Goal: Communication & Community: Participate in discussion

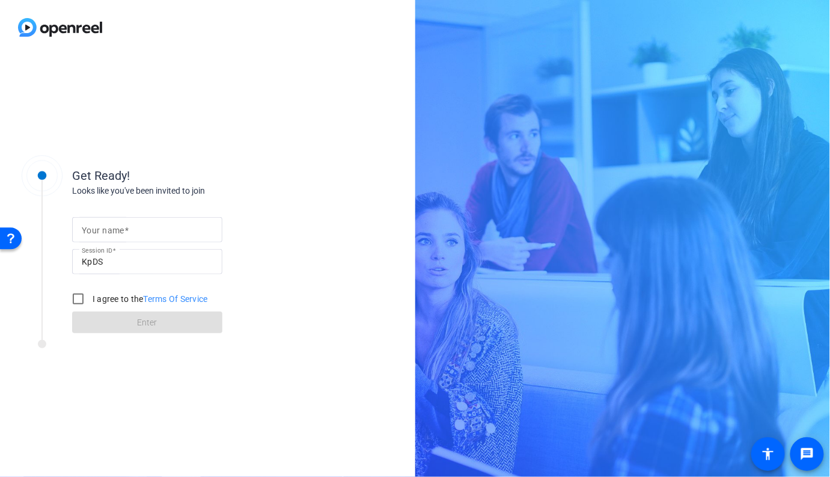
click at [176, 230] on input "Your name" at bounding box center [147, 229] width 131 height 14
type input "[PERSON_NAME]"
click at [89, 296] on input "I agree to the Terms Of Service" at bounding box center [78, 299] width 24 height 24
checkbox input "true"
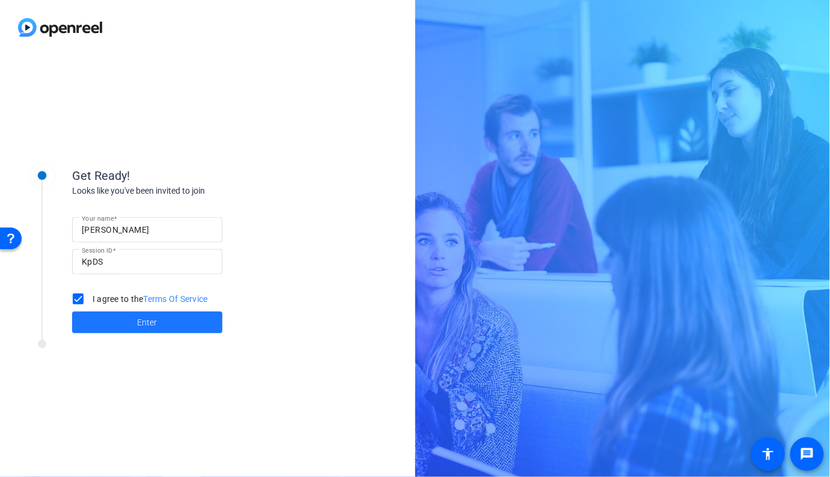
drag, startPoint x: 119, startPoint y: 319, endPoint x: 140, endPoint y: 308, distance: 23.7
click at [119, 319] on span at bounding box center [147, 322] width 150 height 29
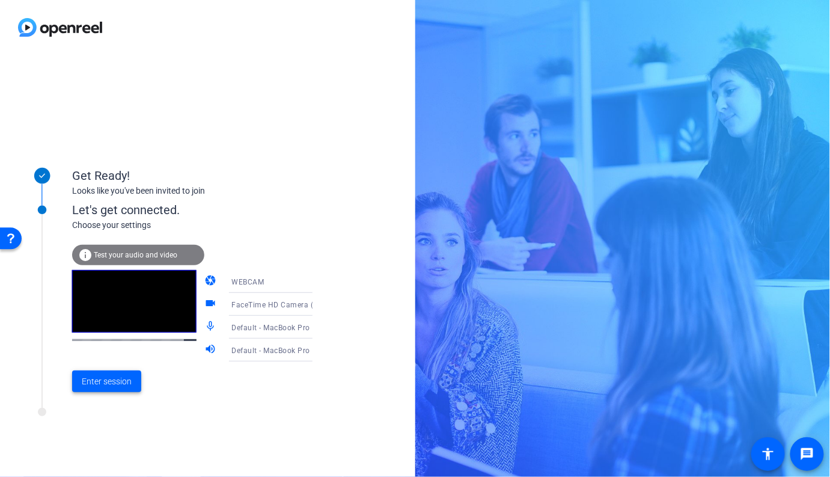
click at [119, 384] on span "Enter session" at bounding box center [107, 381] width 50 height 13
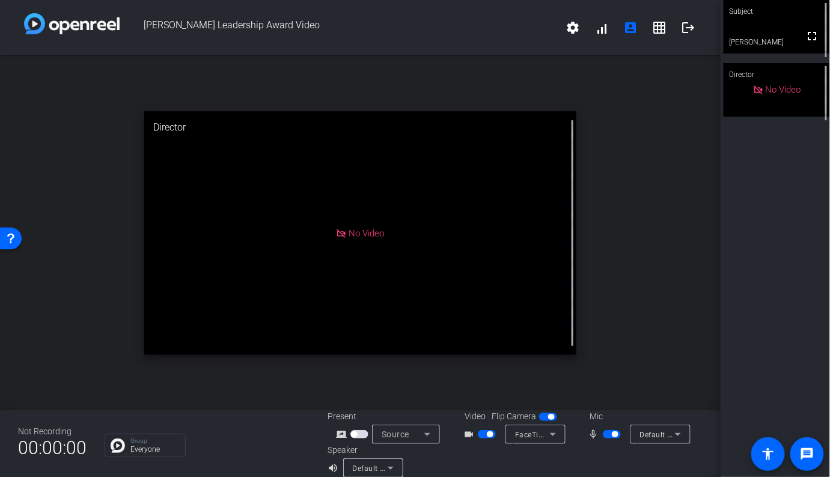
click at [459, 435] on span "button" at bounding box center [487, 434] width 18 height 8
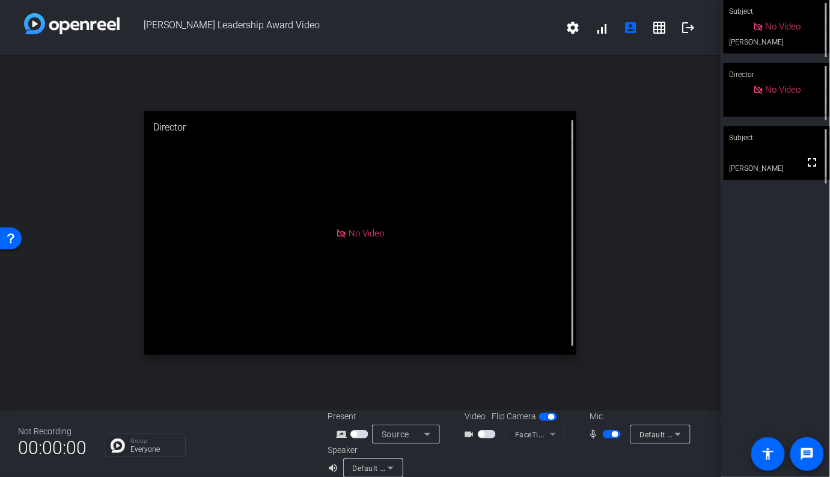
click at [459, 436] on span "button" at bounding box center [487, 434] width 18 height 8
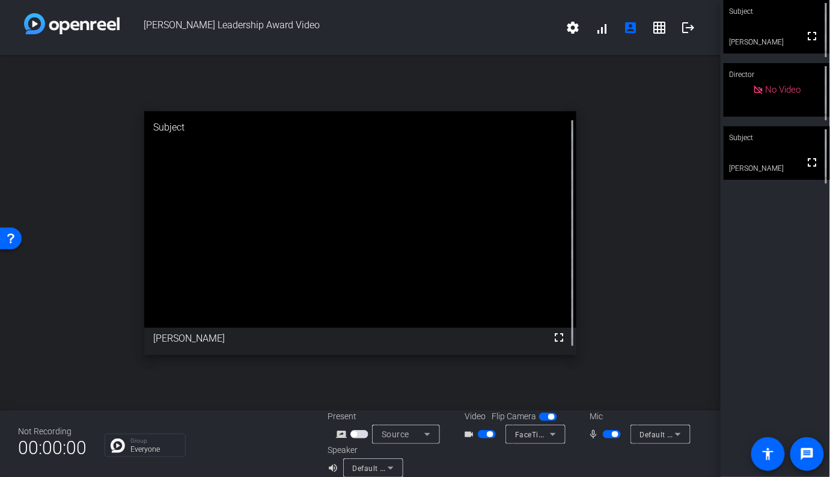
click at [459, 159] on video at bounding box center [777, 153] width 106 height 54
click at [459, 217] on div "open_in_new Subject fullscreen [PERSON_NAME]" at bounding box center [360, 232] width 721 height 355
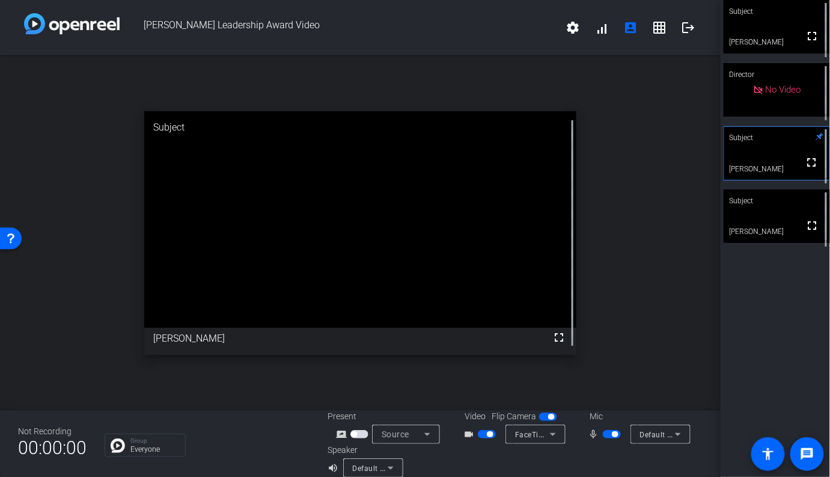
click at [459, 233] on video at bounding box center [777, 216] width 106 height 54
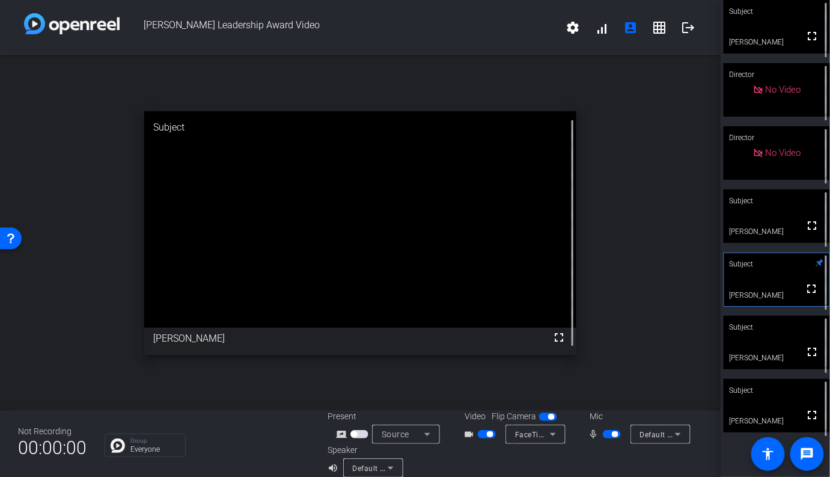
click at [459, 436] on span "button" at bounding box center [487, 434] width 18 height 8
click at [459, 437] on span "button" at bounding box center [612, 434] width 18 height 8
click at [459, 435] on span "button" at bounding box center [612, 434] width 18 height 8
click at [459, 437] on span "button" at bounding box center [612, 434] width 18 height 8
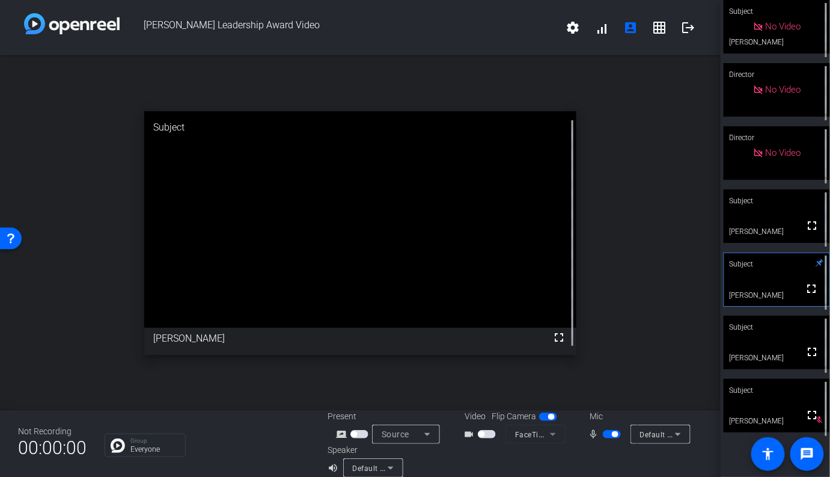
click at [459, 436] on span "button" at bounding box center [612, 434] width 18 height 8
click at [459, 349] on div "open_in_new Subject fullscreen [PERSON_NAME]" at bounding box center [360, 232] width 721 height 355
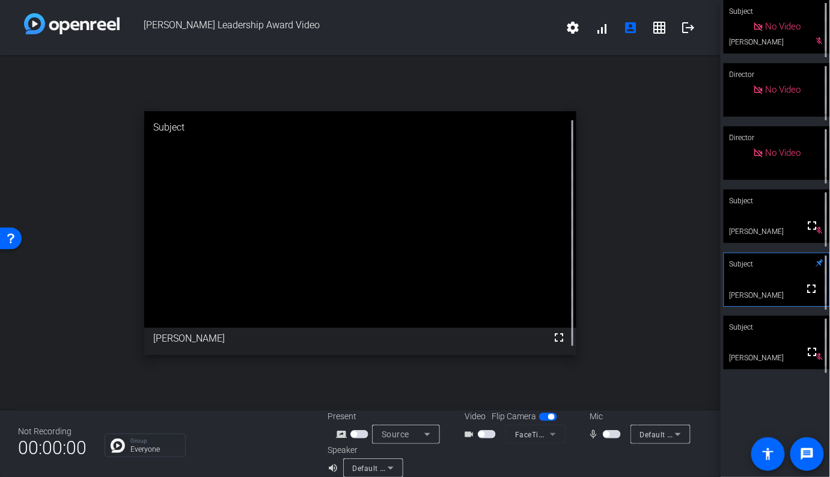
click at [459, 434] on span "button" at bounding box center [612, 434] width 18 height 8
click at [459, 434] on span "button" at bounding box center [615, 434] width 6 height 6
click at [459, 432] on span "button" at bounding box center [612, 434] width 18 height 8
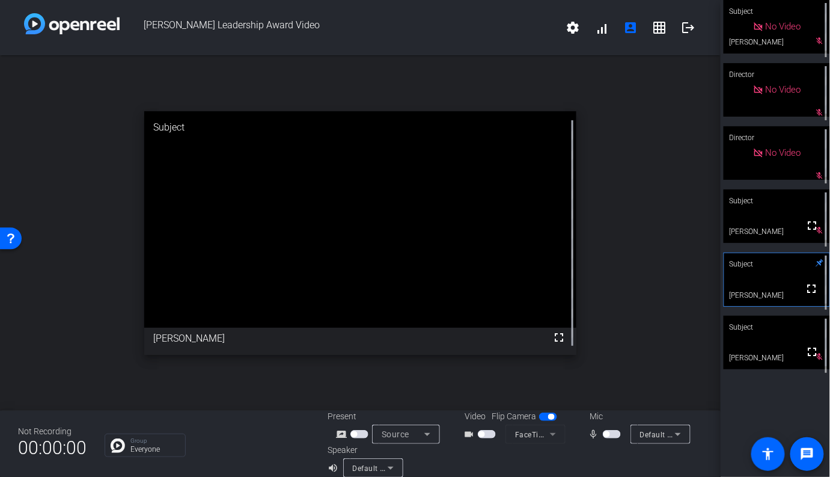
click at [459, 432] on button "button" at bounding box center [612, 434] width 18 height 8
click at [459, 435] on span "button" at bounding box center [612, 434] width 18 height 8
drag, startPoint x: 608, startPoint y: 435, endPoint x: 611, endPoint y: 425, distance: 10.7
click at [459, 435] on span "button" at bounding box center [612, 434] width 18 height 8
click at [459, 436] on span "button" at bounding box center [612, 434] width 18 height 8
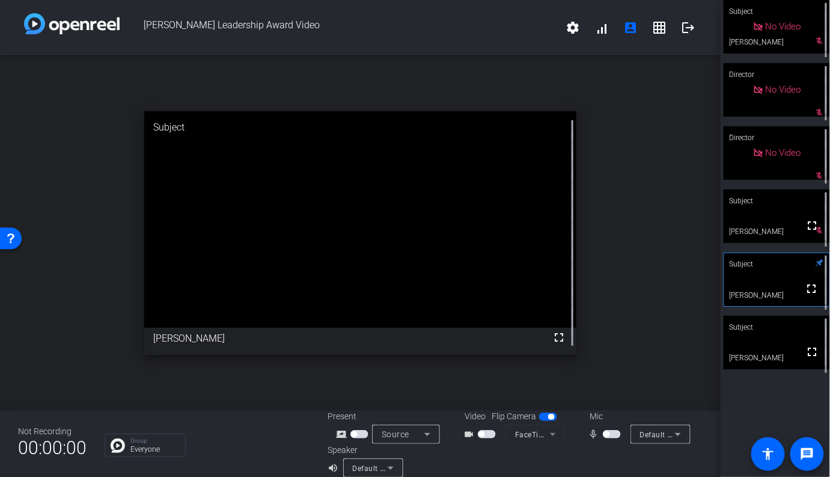
click at [459, 437] on span "button" at bounding box center [612, 434] width 18 height 8
click at [459, 435] on span "button" at bounding box center [615, 434] width 6 height 6
click at [459, 434] on span "button" at bounding box center [612, 434] width 18 height 8
drag, startPoint x: 611, startPoint y: 436, endPoint x: 613, endPoint y: 430, distance: 6.5
click at [459, 436] on span "button" at bounding box center [612, 434] width 18 height 8
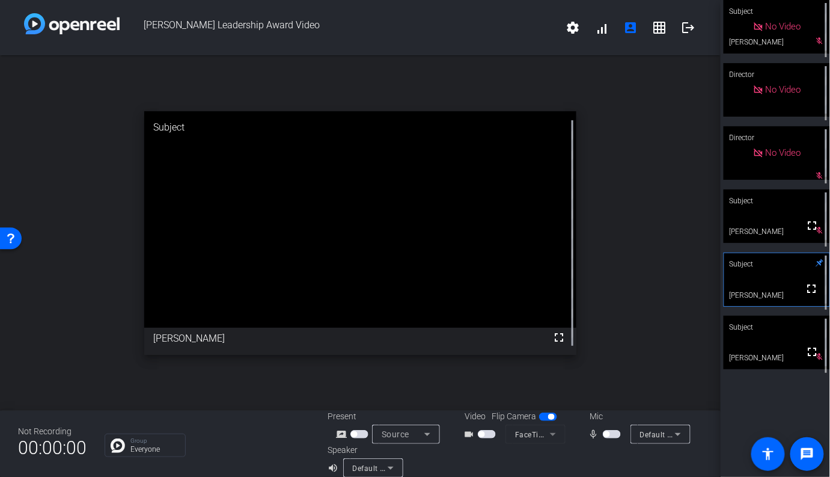
click at [459, 434] on span "button" at bounding box center [612, 434] width 18 height 8
click at [459, 435] on span "button" at bounding box center [615, 434] width 6 height 6
click at [459, 447] on div at bounding box center [609, 461] width 188 height 34
click at [459, 435] on span "button" at bounding box center [612, 434] width 18 height 8
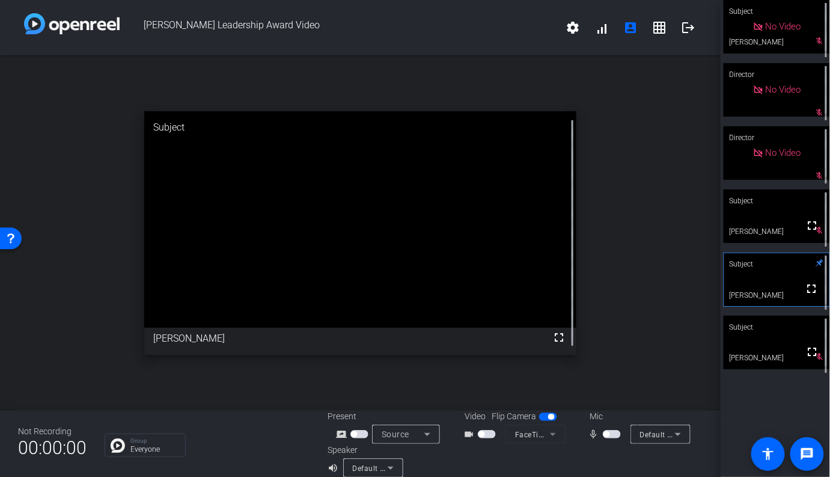
click at [459, 436] on span "button" at bounding box center [612, 434] width 18 height 8
click at [459, 236] on video at bounding box center [777, 216] width 106 height 54
click at [459, 435] on span "button" at bounding box center [612, 434] width 18 height 8
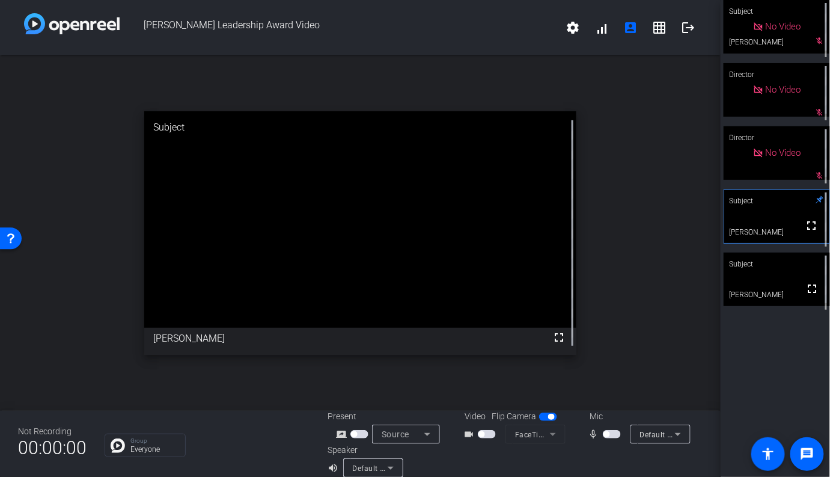
click at [459, 436] on span "button" at bounding box center [612, 434] width 18 height 8
click at [459, 437] on span "button" at bounding box center [487, 434] width 18 height 8
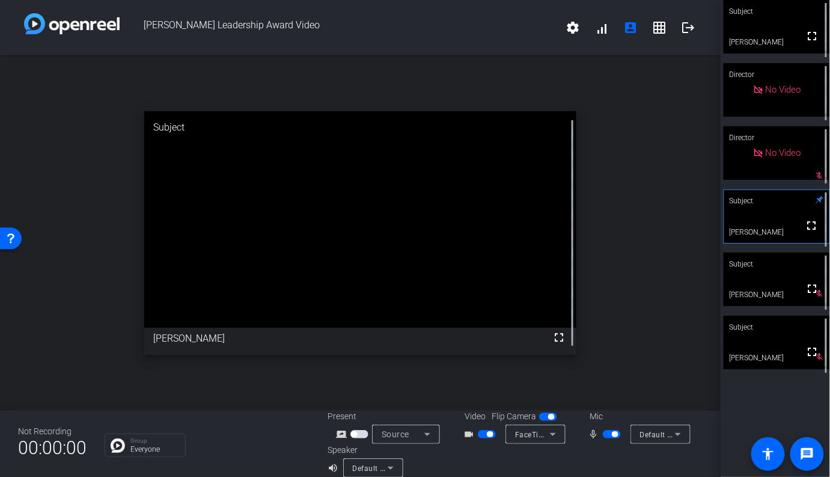
click at [459, 435] on span "button" at bounding box center [612, 434] width 18 height 8
drag, startPoint x: 483, startPoint y: 434, endPoint x: 555, endPoint y: 435, distance: 72.2
click at [459, 434] on span "button" at bounding box center [487, 434] width 18 height 8
click at [459, 432] on span "button" at bounding box center [615, 434] width 6 height 6
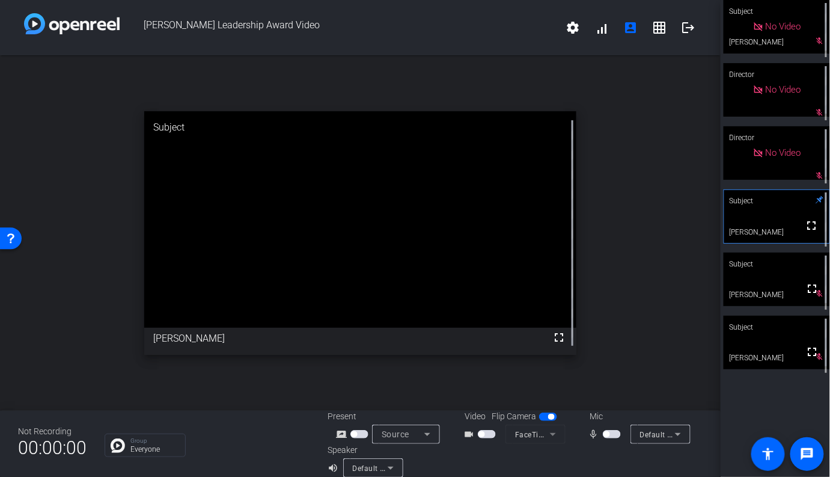
click at [459, 435] on span "button" at bounding box center [612, 434] width 18 height 8
click at [459, 438] on span "button" at bounding box center [612, 434] width 18 height 8
click at [459, 435] on span "button" at bounding box center [612, 434] width 18 height 8
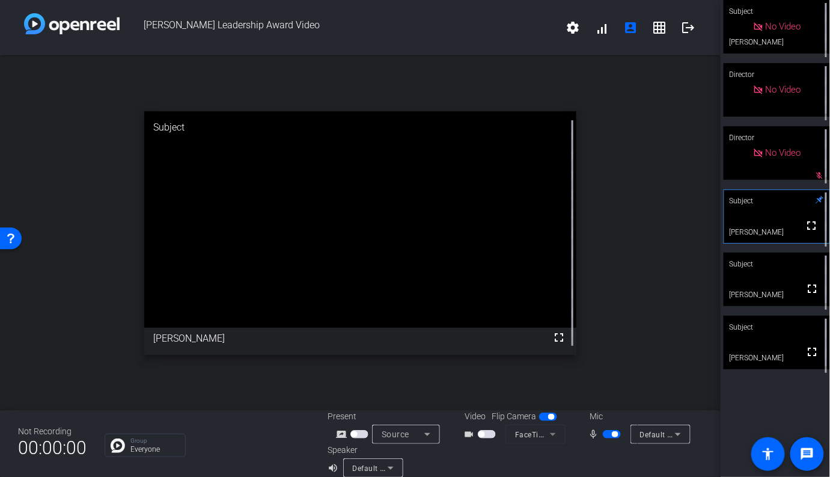
click at [459, 437] on span "button" at bounding box center [487, 434] width 18 height 8
click at [459, 260] on div "open_in_new Subject fullscreen [PERSON_NAME]" at bounding box center [360, 232] width 721 height 355
click at [459, 340] on div "open_in_new Subject fullscreen [PERSON_NAME]" at bounding box center [360, 232] width 721 height 355
click at [459, 337] on div "open_in_new Subject fullscreen [PERSON_NAME]" at bounding box center [360, 232] width 721 height 355
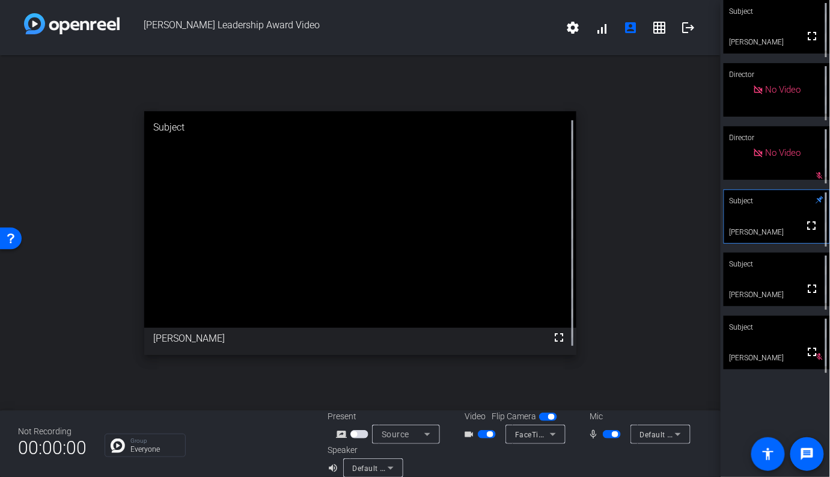
drag, startPoint x: 610, startPoint y: 435, endPoint x: 598, endPoint y: 437, distance: 12.1
click at [459, 435] on span "button" at bounding box center [612, 434] width 18 height 8
click at [459, 437] on span "button" at bounding box center [487, 434] width 18 height 8
click at [459, 438] on span "button" at bounding box center [612, 434] width 18 height 8
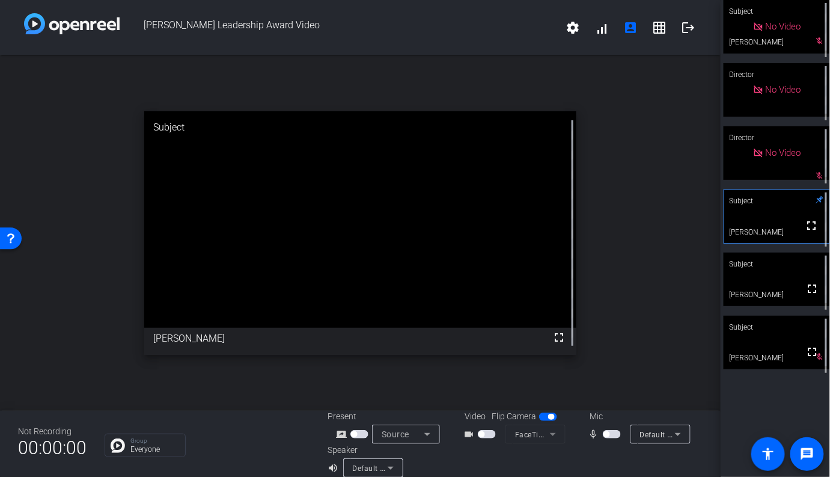
click at [459, 334] on div "open_in_new Subject fullscreen [PERSON_NAME]" at bounding box center [360, 232] width 721 height 355
click at [459, 435] on span "button" at bounding box center [612, 434] width 18 height 8
click at [459, 436] on span "button" at bounding box center [612, 434] width 18 height 8
click at [459, 449] on div at bounding box center [609, 461] width 188 height 34
click at [459, 435] on span "button" at bounding box center [612, 434] width 18 height 8
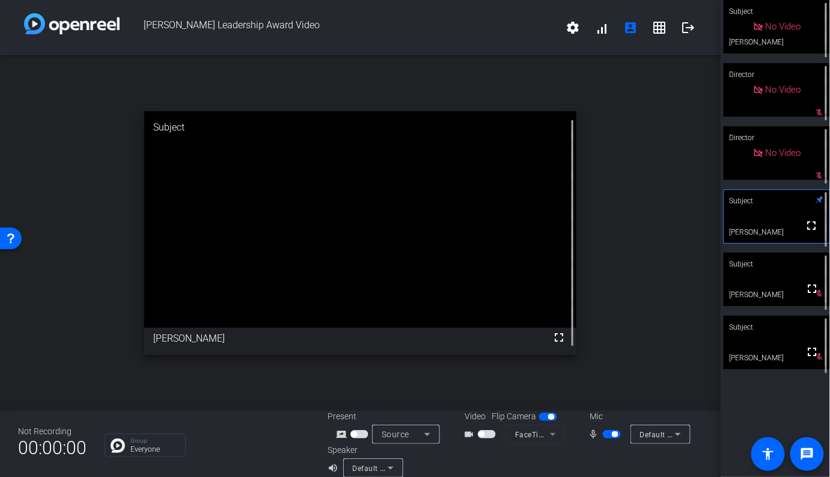
click at [459, 436] on span "button" at bounding box center [612, 434] width 18 height 8
click at [459, 436] on span "button" at bounding box center [615, 434] width 6 height 6
click at [459, 436] on span "button" at bounding box center [612, 434] width 18 height 8
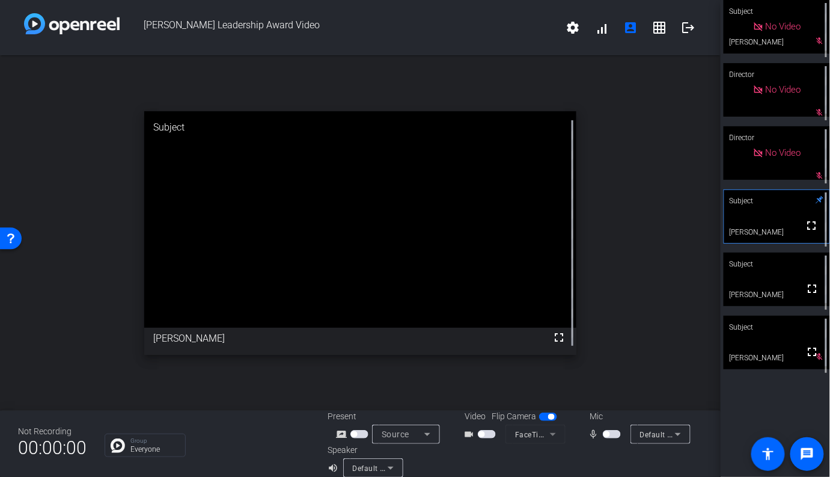
click at [459, 373] on div "open_in_new Subject fullscreen [PERSON_NAME]" at bounding box center [360, 232] width 721 height 355
click at [459, 437] on span "button" at bounding box center [612, 434] width 18 height 8
drag, startPoint x: 665, startPoint y: 341, endPoint x: 679, endPoint y: 340, distance: 14.5
click at [459, 340] on div "open_in_new Subject fullscreen [PERSON_NAME]" at bounding box center [360, 232] width 721 height 355
click at [459, 436] on span "button" at bounding box center [612, 434] width 18 height 8
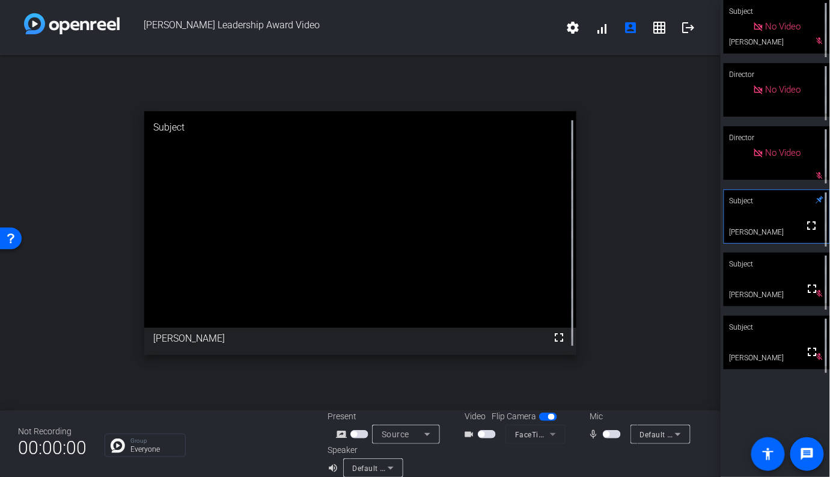
click at [459, 438] on span "button" at bounding box center [612, 434] width 18 height 8
click at [459, 435] on span "button" at bounding box center [487, 434] width 18 height 8
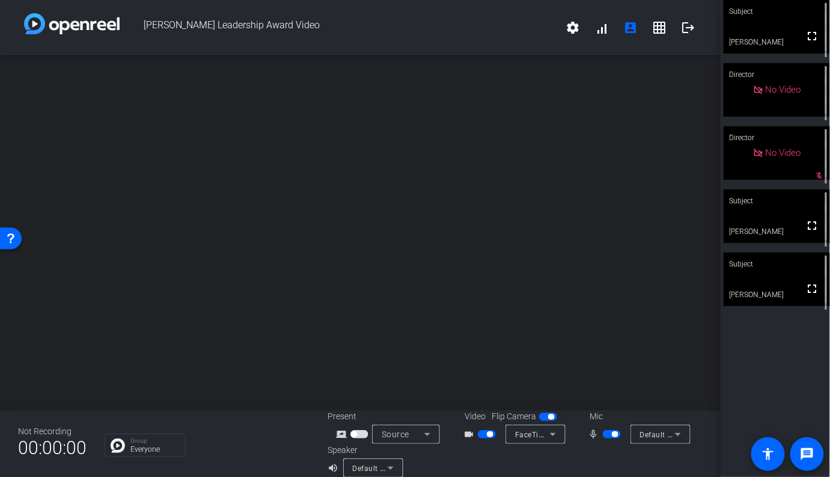
click at [459, 305] on video at bounding box center [777, 280] width 106 height 54
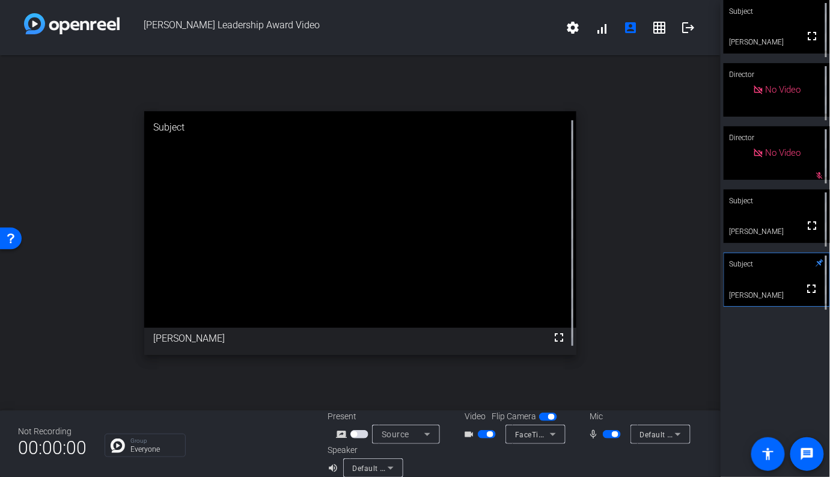
click at [459, 259] on div "open_in_new Subject fullscreen [PERSON_NAME]" at bounding box center [360, 232] width 721 height 355
click at [459, 433] on span "button" at bounding box center [612, 434] width 18 height 8
click at [459, 433] on span "button" at bounding box center [487, 434] width 18 height 8
click at [459, 229] on div "open_in_new Subject fullscreen [PERSON_NAME]" at bounding box center [360, 232] width 721 height 355
click at [459, 318] on div "open_in_new Subject fullscreen [PERSON_NAME]" at bounding box center [360, 232] width 721 height 355
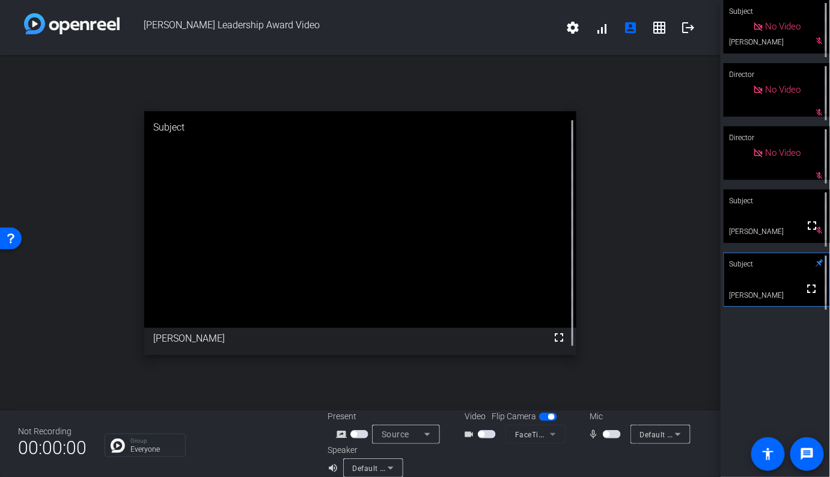
click at [459, 393] on div "open_in_new Subject fullscreen [PERSON_NAME]" at bounding box center [360, 232] width 721 height 355
click at [459, 432] on span "button" at bounding box center [612, 434] width 18 height 8
click at [459, 434] on span "button" at bounding box center [487, 434] width 18 height 8
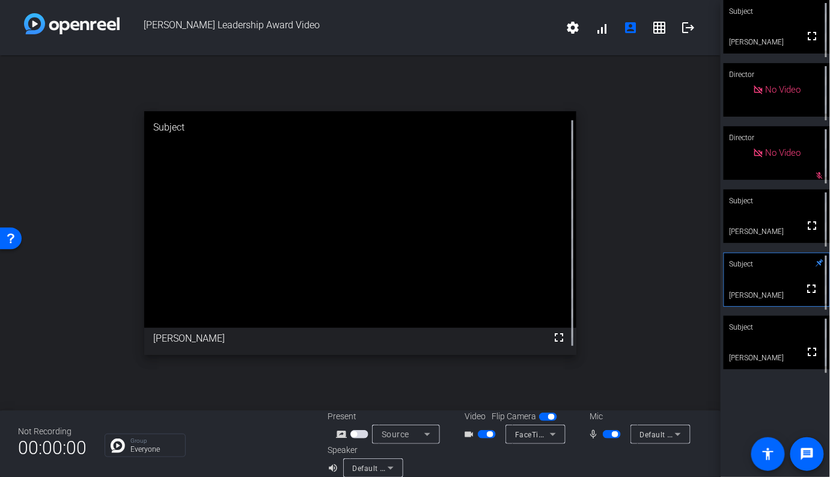
click at [459, 435] on span "button" at bounding box center [487, 434] width 18 height 8
click at [459, 434] on span "button" at bounding box center [612, 434] width 18 height 8
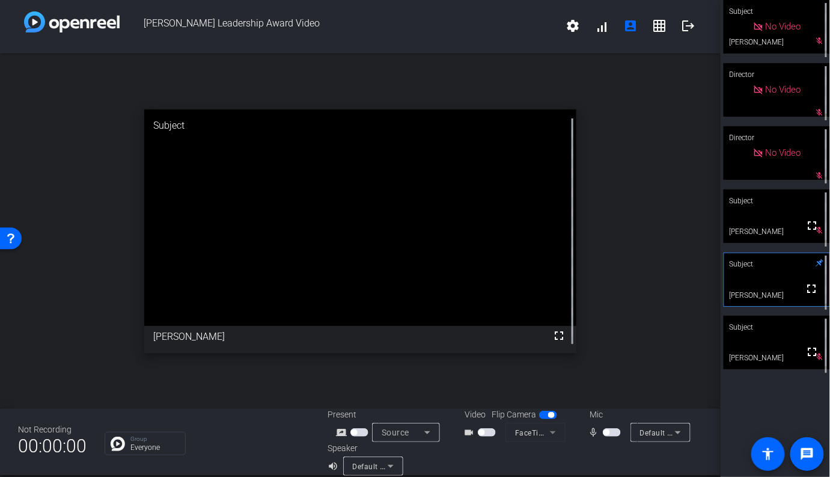
click at [459, 433] on span "button" at bounding box center [612, 432] width 18 height 8
click at [459, 381] on div "open_in_new Subject fullscreen [PERSON_NAME]" at bounding box center [360, 231] width 721 height 355
drag, startPoint x: 610, startPoint y: 434, endPoint x: 612, endPoint y: 420, distance: 14.6
click at [459, 434] on span "button" at bounding box center [612, 432] width 18 height 8
click at [459, 349] on div "open_in_new Subject fullscreen [PERSON_NAME]" at bounding box center [360, 231] width 721 height 355
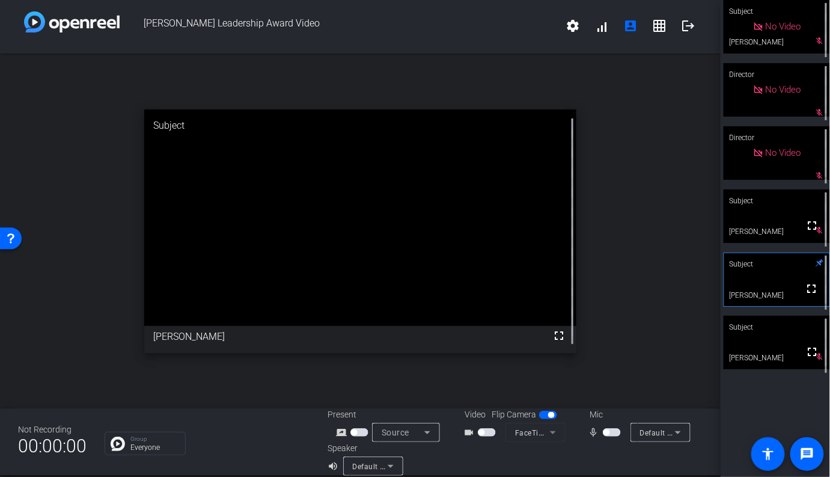
click at [459, 433] on span "button" at bounding box center [612, 432] width 18 height 8
click at [459, 435] on span "button" at bounding box center [615, 432] width 6 height 6
click at [459, 434] on span "button" at bounding box center [612, 432] width 18 height 8
click at [459, 434] on span "button" at bounding box center [615, 432] width 6 height 6
click at [459, 432] on span "button" at bounding box center [612, 432] width 18 height 8
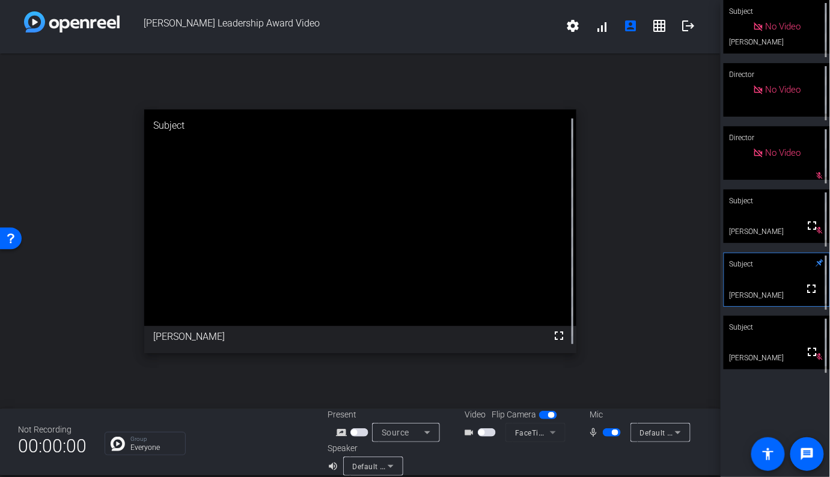
click at [459, 433] on span "button" at bounding box center [612, 432] width 18 height 8
click at [459, 435] on span "button" at bounding box center [612, 432] width 18 height 8
click at [459, 433] on span "button" at bounding box center [615, 432] width 6 height 6
click at [459, 428] on span "button" at bounding box center [612, 432] width 18 height 8
drag, startPoint x: 491, startPoint y: 434, endPoint x: 497, endPoint y: 431, distance: 6.5
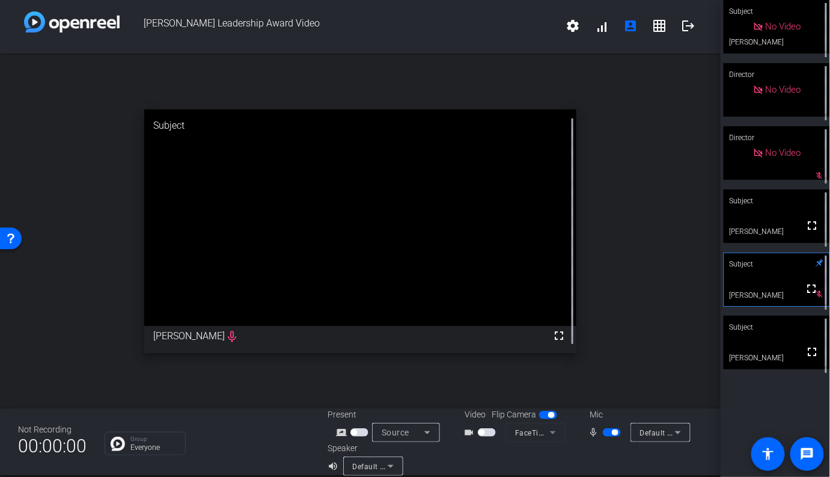
click at [459, 434] on span "button" at bounding box center [487, 432] width 18 height 8
click at [459, 360] on video at bounding box center [777, 343] width 106 height 54
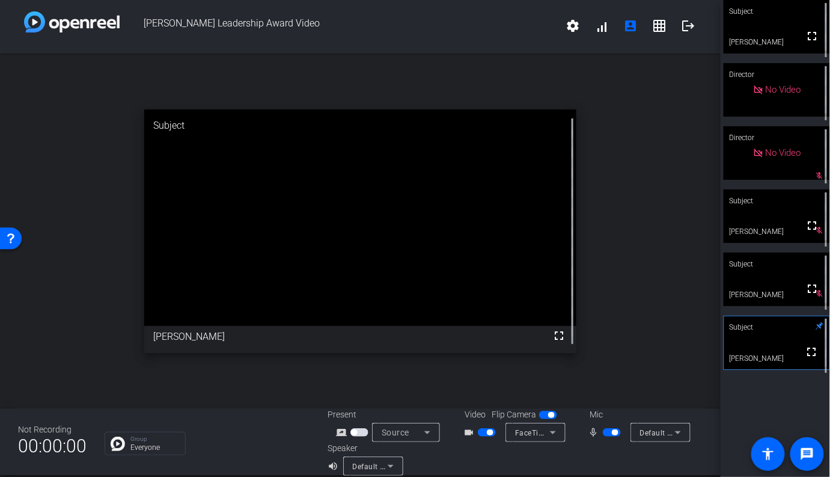
click at [459, 432] on span "button" at bounding box center [612, 432] width 18 height 8
click at [459, 434] on span "button" at bounding box center [612, 432] width 18 height 8
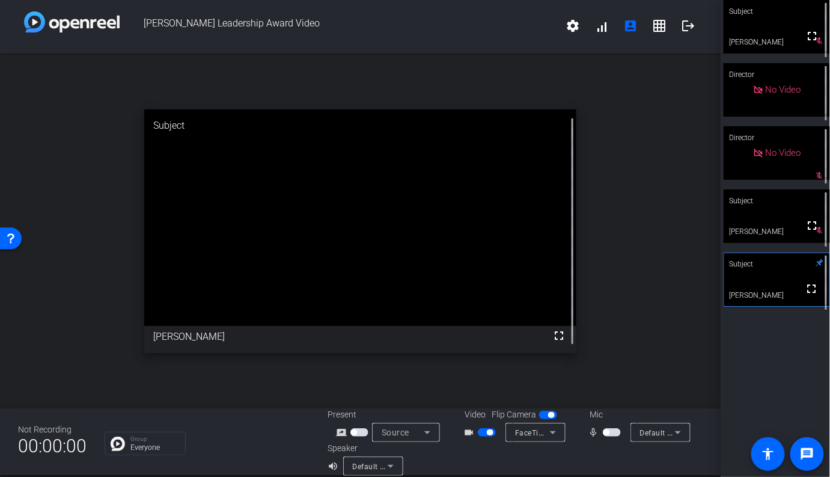
click at [459, 434] on span "button" at bounding box center [612, 432] width 18 height 8
click at [459, 434] on span "Default - AirPods" at bounding box center [670, 433] width 60 height 10
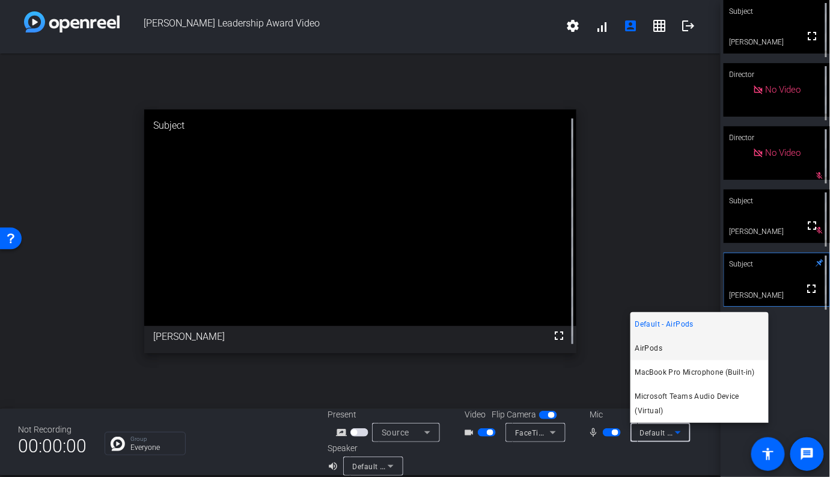
click at [459, 349] on span "AirPods" at bounding box center [650, 348] width 28 height 14
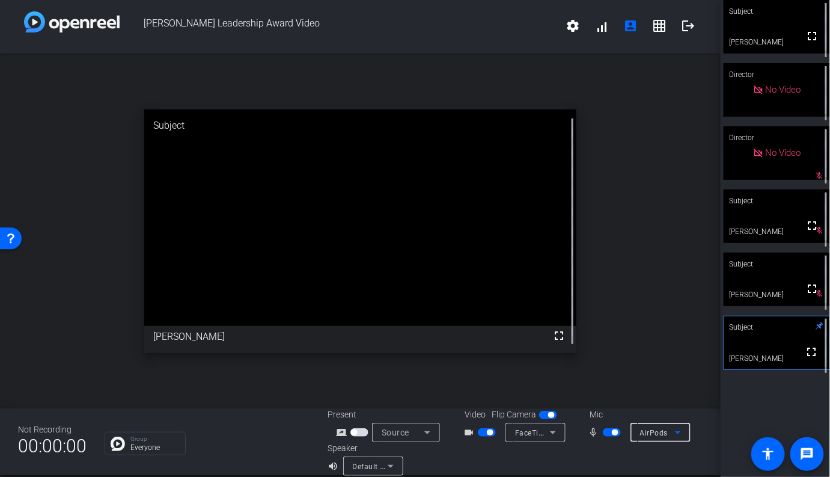
click at [459, 433] on span "button" at bounding box center [487, 432] width 18 height 8
click at [459, 432] on span "button" at bounding box center [615, 432] width 6 height 6
click at [459, 432] on span "button" at bounding box center [612, 432] width 18 height 8
click at [459, 434] on span "button" at bounding box center [615, 432] width 6 height 6
click at [459, 452] on div at bounding box center [609, 459] width 188 height 34
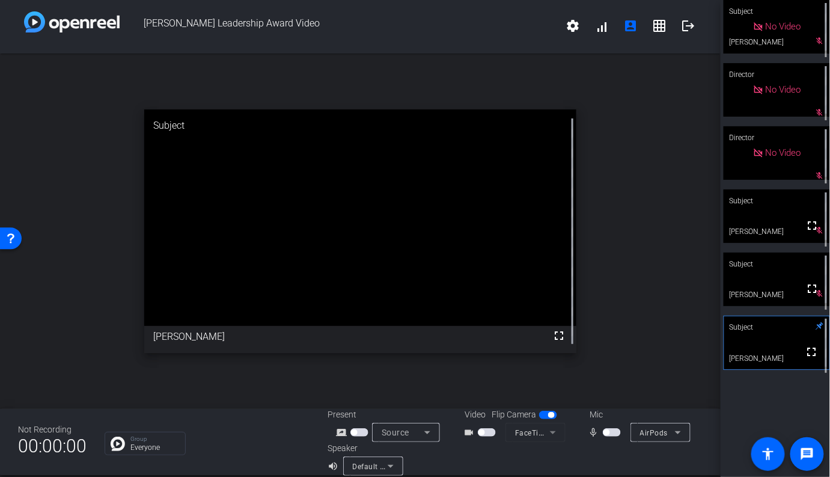
click at [459, 411] on div "Mic" at bounding box center [638, 414] width 120 height 13
click at [459, 434] on span "button" at bounding box center [612, 432] width 18 height 8
click at [459, 434] on span "button" at bounding box center [487, 432] width 18 height 8
click at [459, 435] on span "button" at bounding box center [487, 432] width 18 height 8
click at [459, 434] on span "button" at bounding box center [612, 432] width 18 height 8
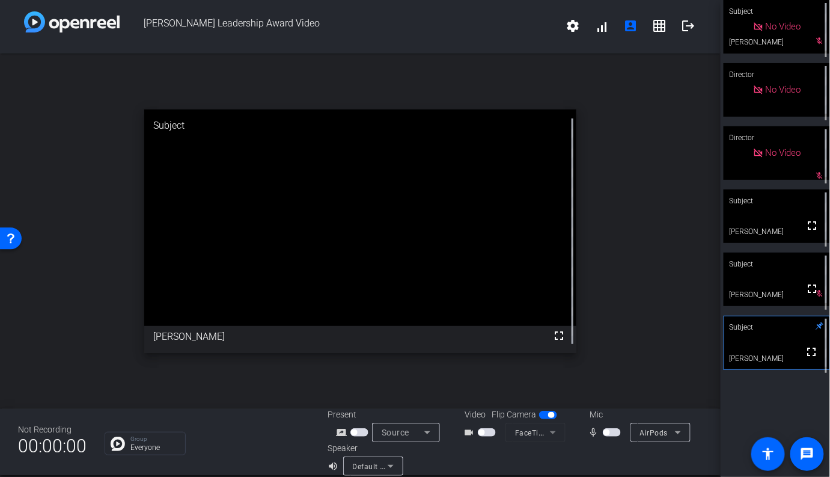
click at [459, 432] on span "button" at bounding box center [612, 432] width 18 height 8
click at [459, 434] on span "button" at bounding box center [612, 432] width 18 height 8
click at [459, 432] on span "button" at bounding box center [612, 432] width 18 height 8
click at [459, 366] on div "open_in_new Subject fullscreen [PERSON_NAME]" at bounding box center [360, 231] width 721 height 355
click at [459, 434] on span "button" at bounding box center [487, 432] width 18 height 8
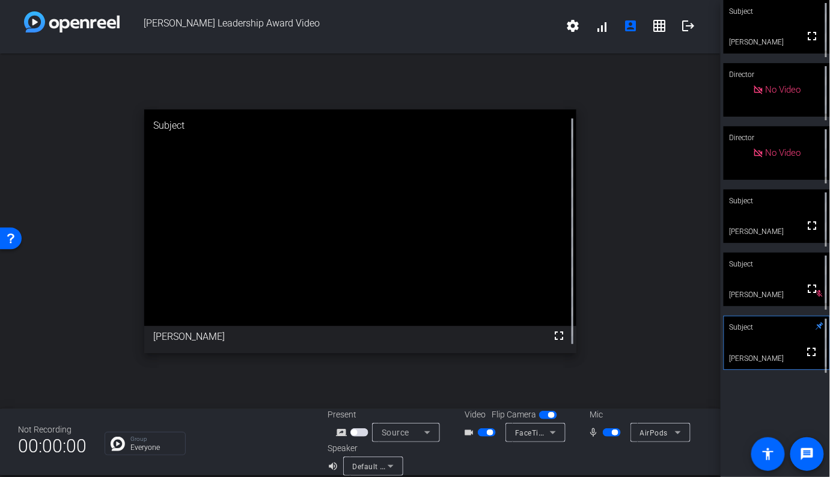
click at [459, 420] on div "Subject fullscreen [PERSON_NAME] Director No Video Director No Video Subject fu…" at bounding box center [775, 238] width 109 height 477
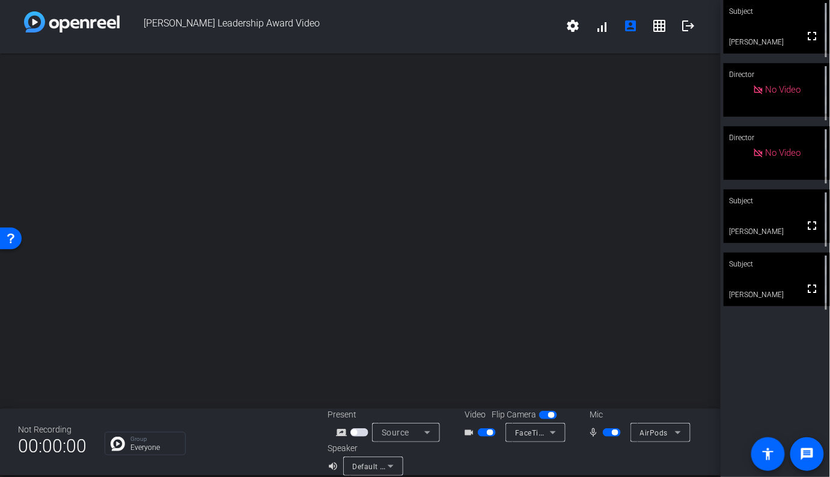
click at [459, 301] on video at bounding box center [777, 280] width 106 height 54
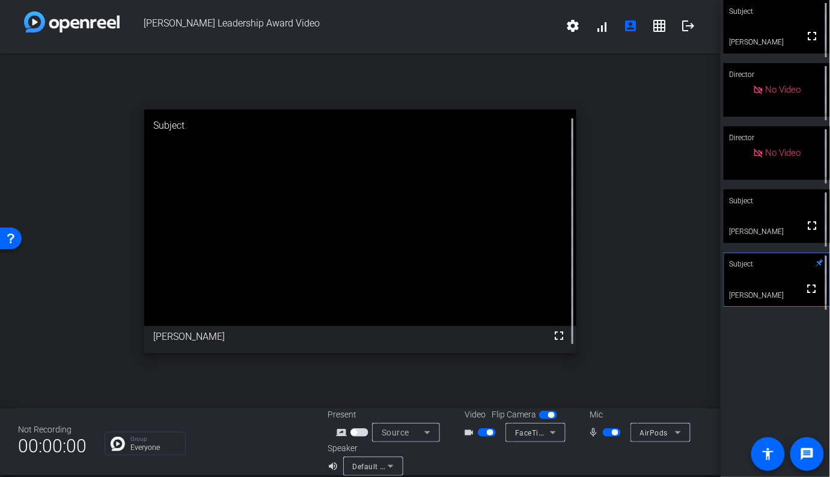
click at [459, 432] on span "button" at bounding box center [487, 432] width 18 height 8
click at [459, 434] on span "button" at bounding box center [612, 432] width 18 height 8
click at [459, 343] on div "open_in_new Subject fullscreen [PERSON_NAME]" at bounding box center [360, 231] width 721 height 355
drag, startPoint x: 614, startPoint y: 430, endPoint x: 638, endPoint y: 396, distance: 41.9
click at [459, 430] on span "button" at bounding box center [612, 432] width 18 height 8
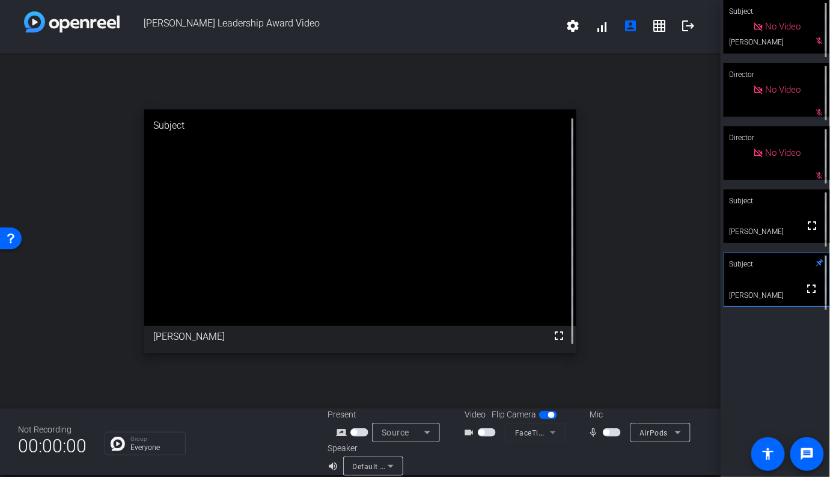
click at [459, 432] on span "button" at bounding box center [612, 432] width 18 height 8
click at [459, 433] on span "button" at bounding box center [487, 432] width 18 height 8
